Goal: Find contact information: Find contact information

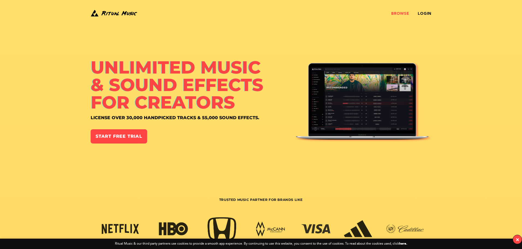
click at [404, 12] on link "Browse" at bounding box center [400, 13] width 18 height 4
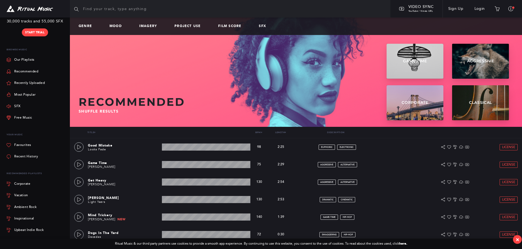
scroll to position [143, 0]
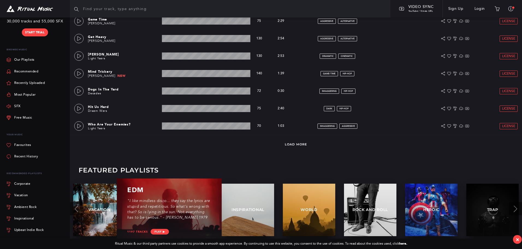
click at [184, 195] on div "EDM" at bounding box center [169, 192] width 84 height 13
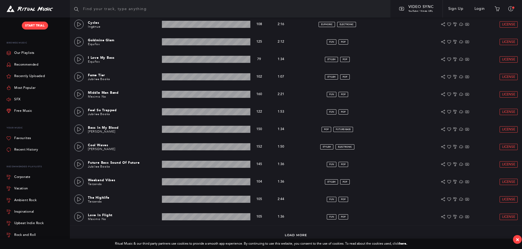
scroll to position [70, 0]
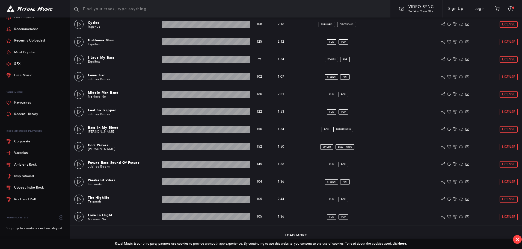
click at [49, 11] on img at bounding box center [30, 8] width 46 height 7
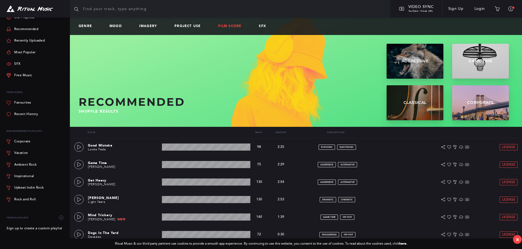
click at [233, 28] on link "Film Score" at bounding box center [232, 26] width 28 height 4
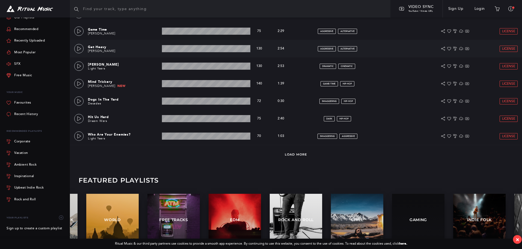
scroll to position [143, 0]
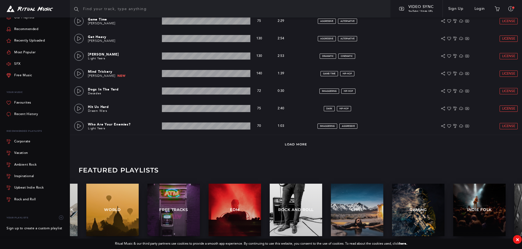
click at [517, 238] on div "×" at bounding box center [518, 239] width 4 height 6
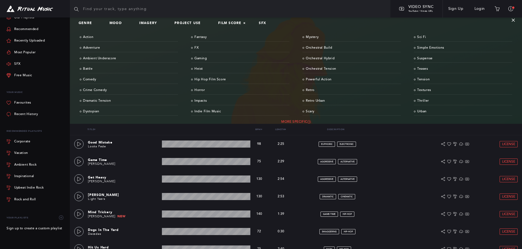
scroll to position [0, 0]
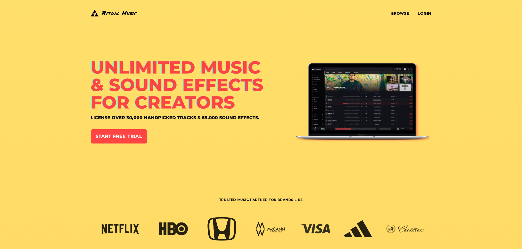
click at [396, 10] on div "Browse Login" at bounding box center [317, 14] width 227 height 10
click at [401, 12] on link "Browse" at bounding box center [400, 13] width 18 height 4
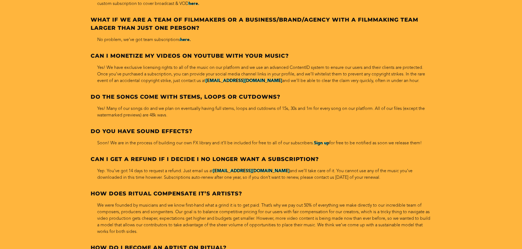
scroll to position [2430, 0]
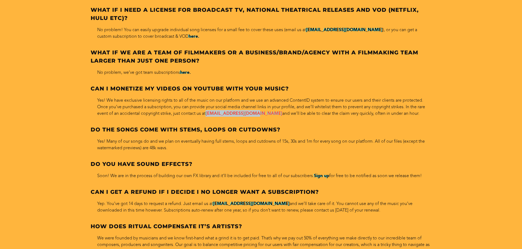
drag, startPoint x: 206, startPoint y: 115, endPoint x: 250, endPoint y: 114, distance: 44.0
click at [250, 114] on p "Yes! We have exclusive licensing rights to all of the music on our platform and…" at bounding box center [261, 107] width 341 height 20
copy p "[EMAIL_ADDRESS][DOMAIN_NAME]"
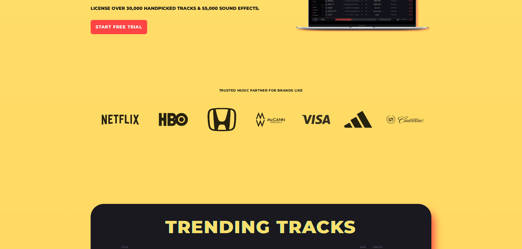
scroll to position [0, 0]
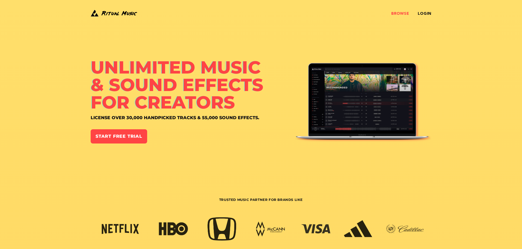
click at [403, 15] on link "Browse" at bounding box center [400, 13] width 18 height 4
